Goal: Task Accomplishment & Management: Manage account settings

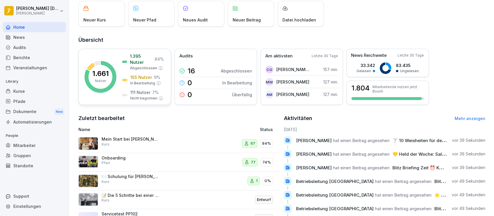
scroll to position [38, 0]
click at [31, 145] on div "Mitarbeiter" at bounding box center [34, 145] width 63 height 10
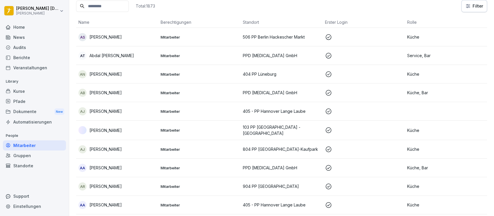
scroll to position [6, 0]
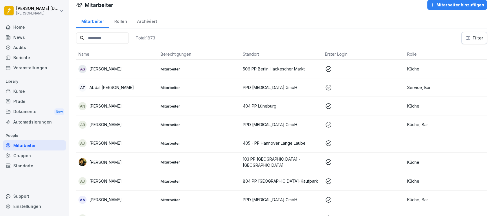
click at [105, 36] on input at bounding box center [102, 37] width 53 height 11
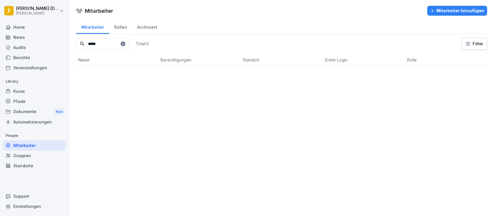
scroll to position [0, 0]
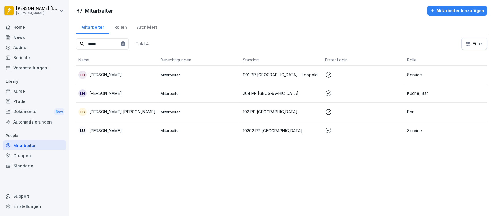
click at [199, 96] on td "Mitarbeiter" at bounding box center [199, 93] width 82 height 19
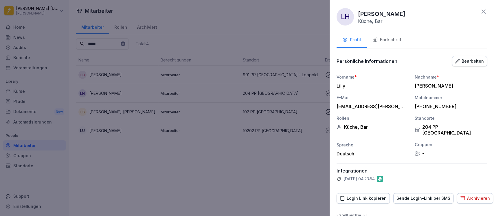
scroll to position [3, 0]
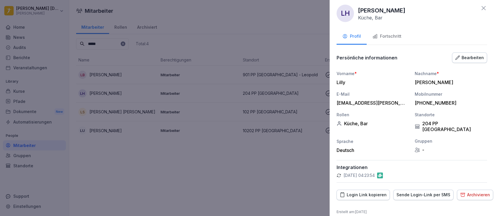
click at [386, 32] on button "Fortschritt" at bounding box center [387, 37] width 41 height 16
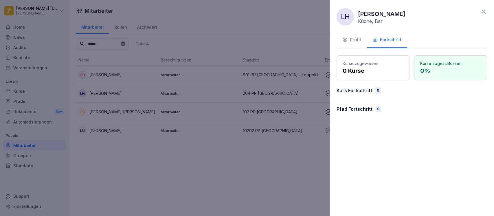
scroll to position [0, 0]
click at [483, 11] on icon at bounding box center [483, 11] width 7 height 7
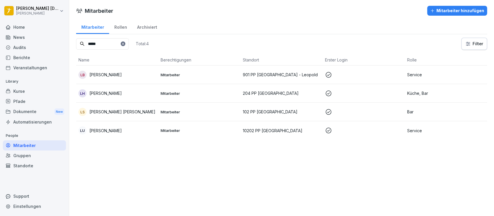
click at [108, 42] on input "*****" at bounding box center [102, 43] width 53 height 11
type input "*"
type input "*****"
click at [139, 95] on div "[PERSON_NAME]" at bounding box center [117, 93] width 78 height 8
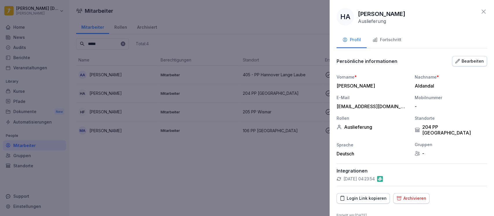
click at [387, 42] on div "Fortschritt" at bounding box center [387, 39] width 29 height 7
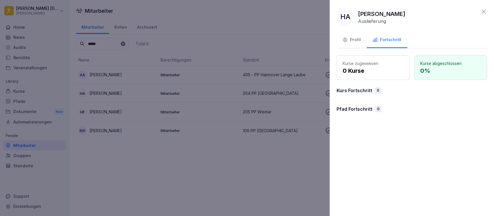
click at [484, 13] on icon at bounding box center [483, 11] width 7 height 7
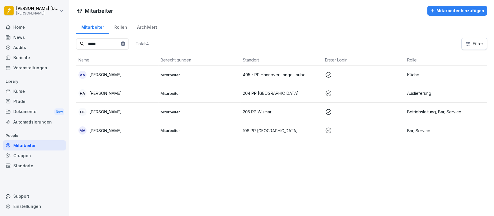
click at [239, 182] on div "Mitarbeiter Mitarbeiter hinzufügen Mitarbeiter Rollen Archiviert ***** Total: 4…" at bounding box center [281, 108] width 425 height 216
